Goal: Information Seeking & Learning: Check status

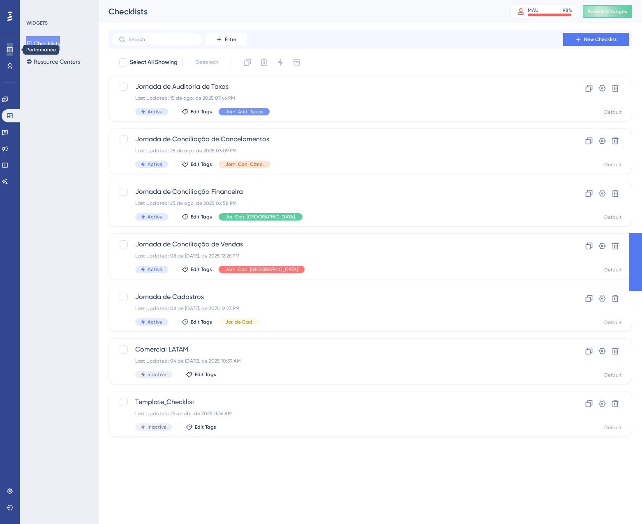
click at [9, 45] on link at bounding box center [10, 49] width 7 height 13
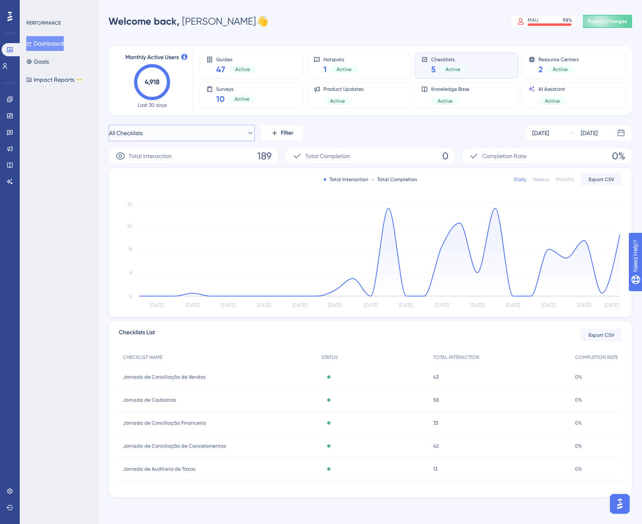
click at [165, 133] on button "All Checklists" at bounding box center [181, 133] width 146 height 16
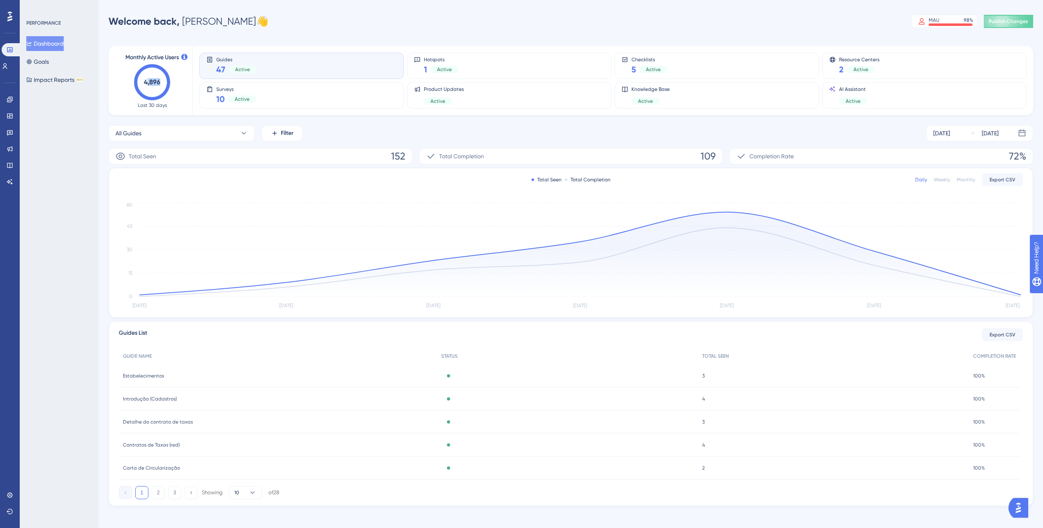
drag, startPoint x: 148, startPoint y: 82, endPoint x: 181, endPoint y: 87, distance: 33.2
click at [181, 87] on div "Monthly Active Users 4,896 Last 30 days" at bounding box center [152, 81] width 61 height 56
click at [116, 103] on div "Monthly Active Users 4,896 Last 30 days" at bounding box center [152, 80] width 81 height 69
click at [8, 65] on link at bounding box center [5, 66] width 7 height 13
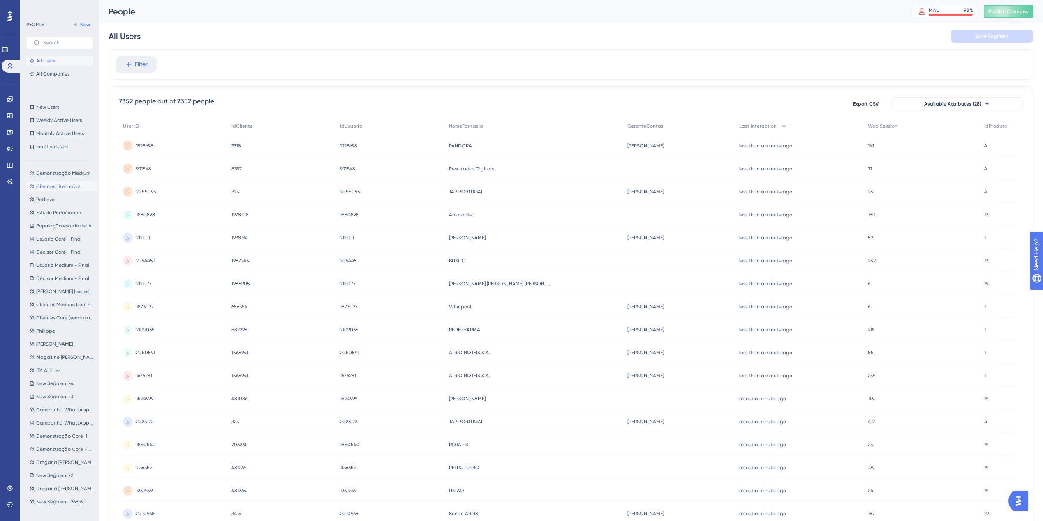
click at [55, 188] on span "Clientes Lite (novo)" at bounding box center [58, 186] width 44 height 7
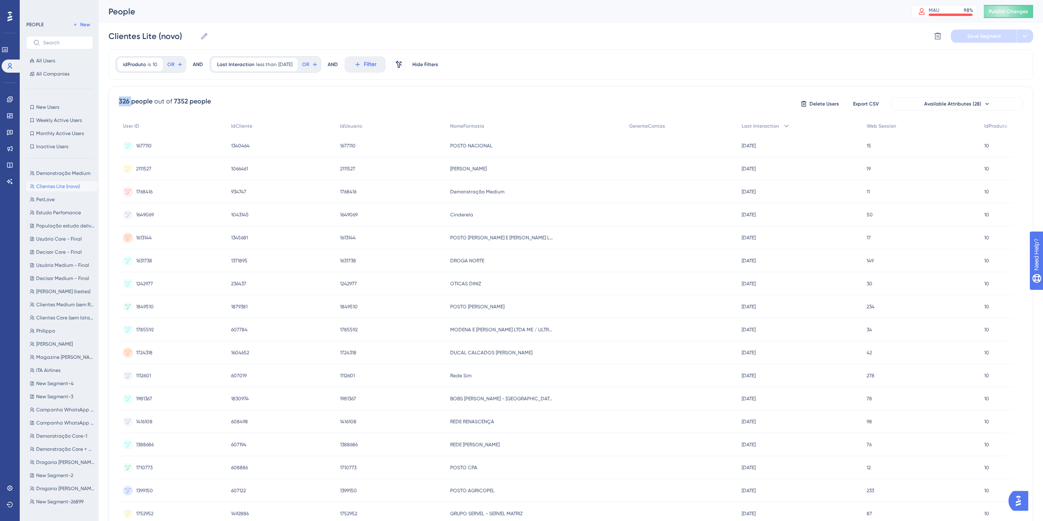
drag, startPoint x: 118, startPoint y: 100, endPoint x: 130, endPoint y: 102, distance: 12.2
click at [130, 102] on div "326 people out of 7352 people Delete Users Export CSV Available Attributes (28)…" at bounding box center [570, 358] width 924 height 545
click at [118, 101] on div "326 people out of 7352 people Delete Users Export CSV Available Attributes (28)…" at bounding box center [570, 358] width 924 height 545
click at [641, 125] on span "Last Interaction" at bounding box center [759, 126] width 37 height 7
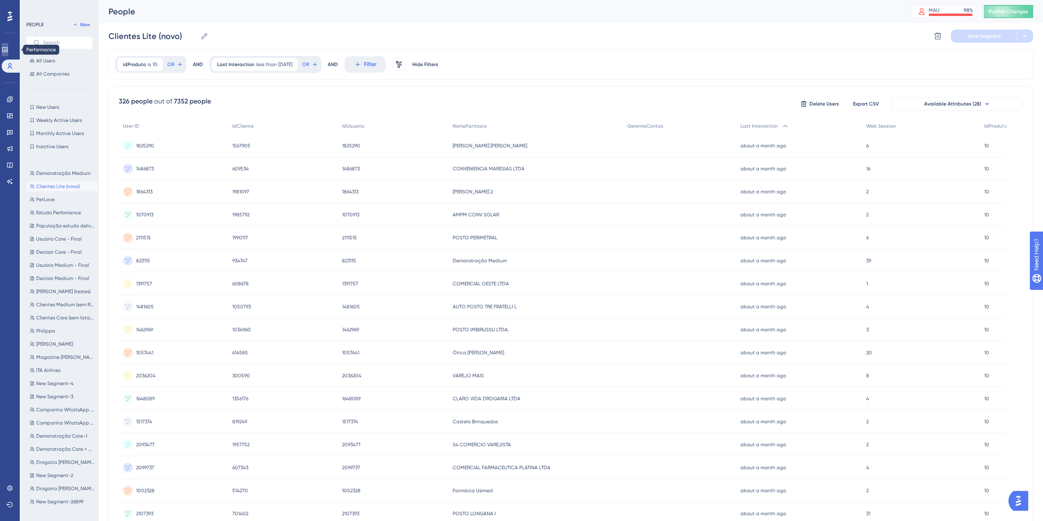
click at [8, 56] on link at bounding box center [5, 49] width 7 height 13
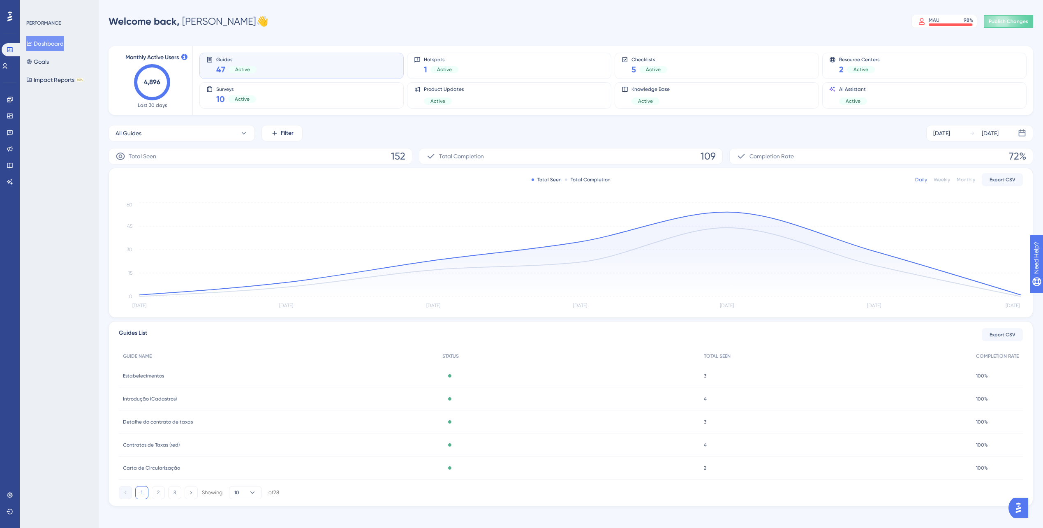
drag, startPoint x: 140, startPoint y: 81, endPoint x: 168, endPoint y: 82, distance: 28.8
click at [168, 82] on icon "4,896" at bounding box center [152, 82] width 36 height 36
click at [8, 60] on link at bounding box center [5, 66] width 7 height 13
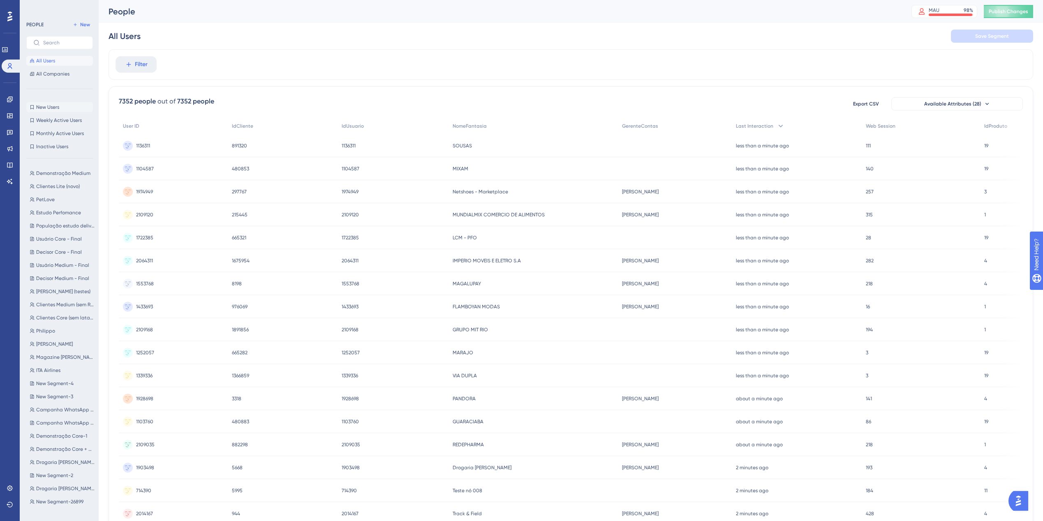
click at [48, 106] on span "New Users" at bounding box center [47, 107] width 23 height 7
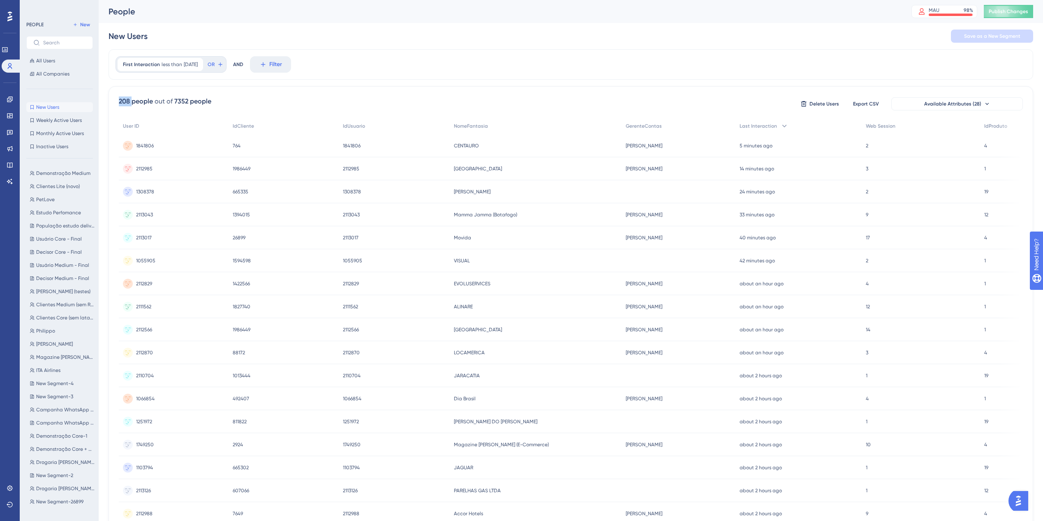
drag, startPoint x: 115, startPoint y: 101, endPoint x: 131, endPoint y: 102, distance: 15.6
click at [131, 102] on div "208 people out of 7352 people Delete Users Export CSV Available Attributes (28)…" at bounding box center [570, 358] width 924 height 545
click at [455, 45] on div "New Users Save as a New Segment" at bounding box center [570, 36] width 924 height 26
